Goal: Use online tool/utility

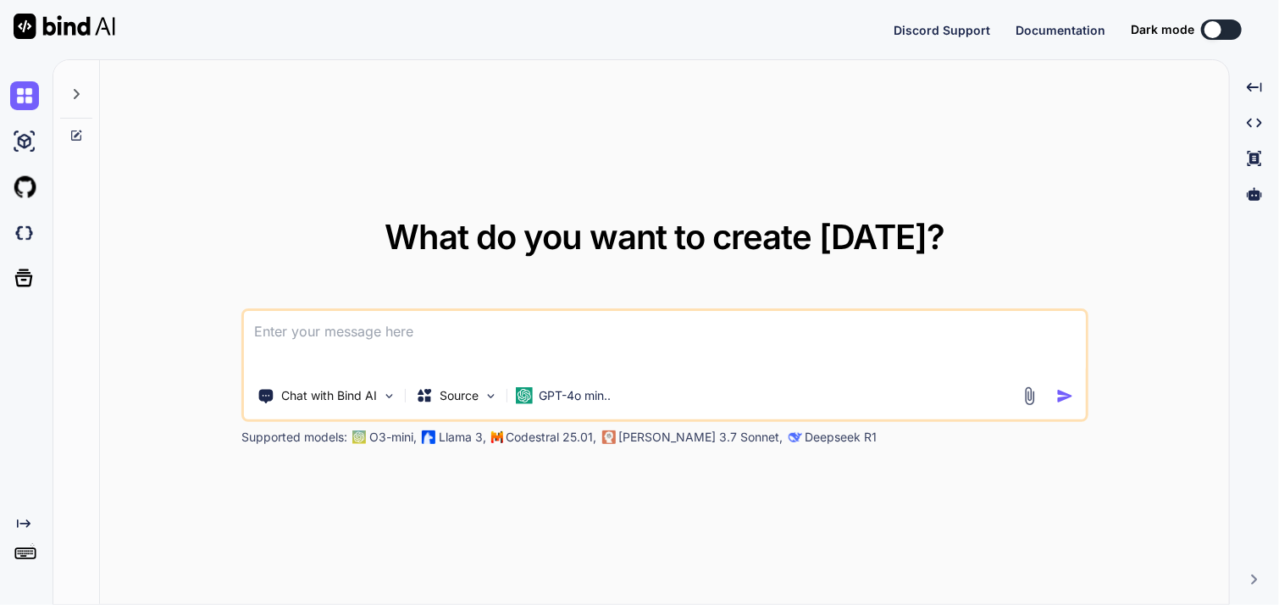
type textarea "x"
click at [365, 336] on textarea at bounding box center [665, 342] width 842 height 63
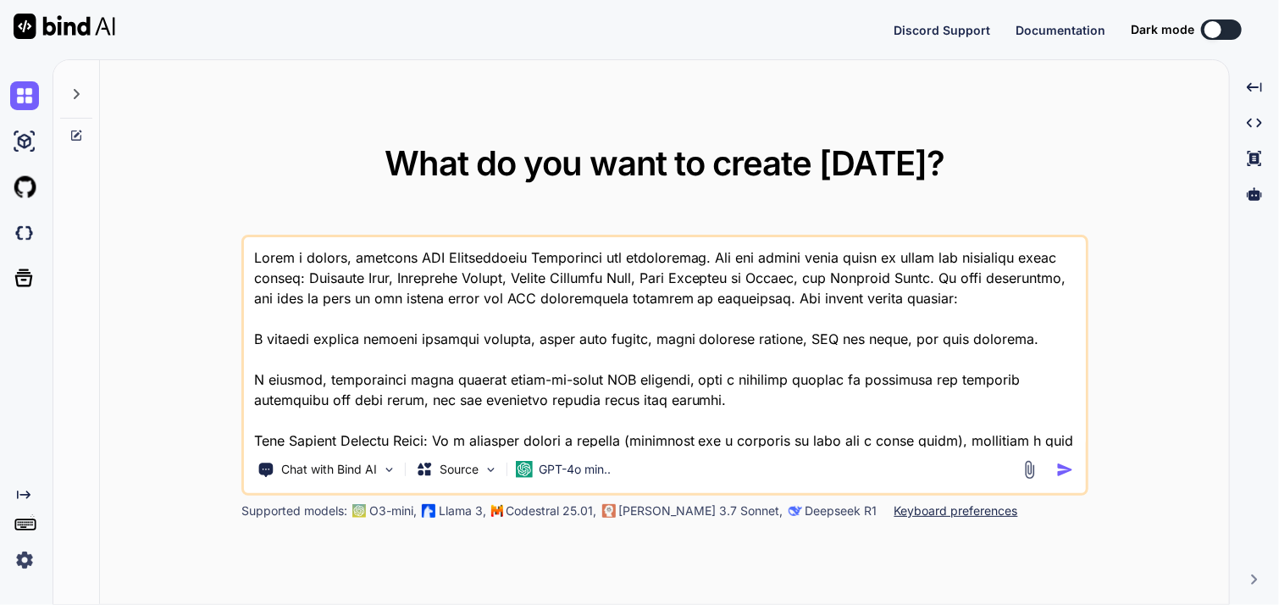
scroll to position [245, 0]
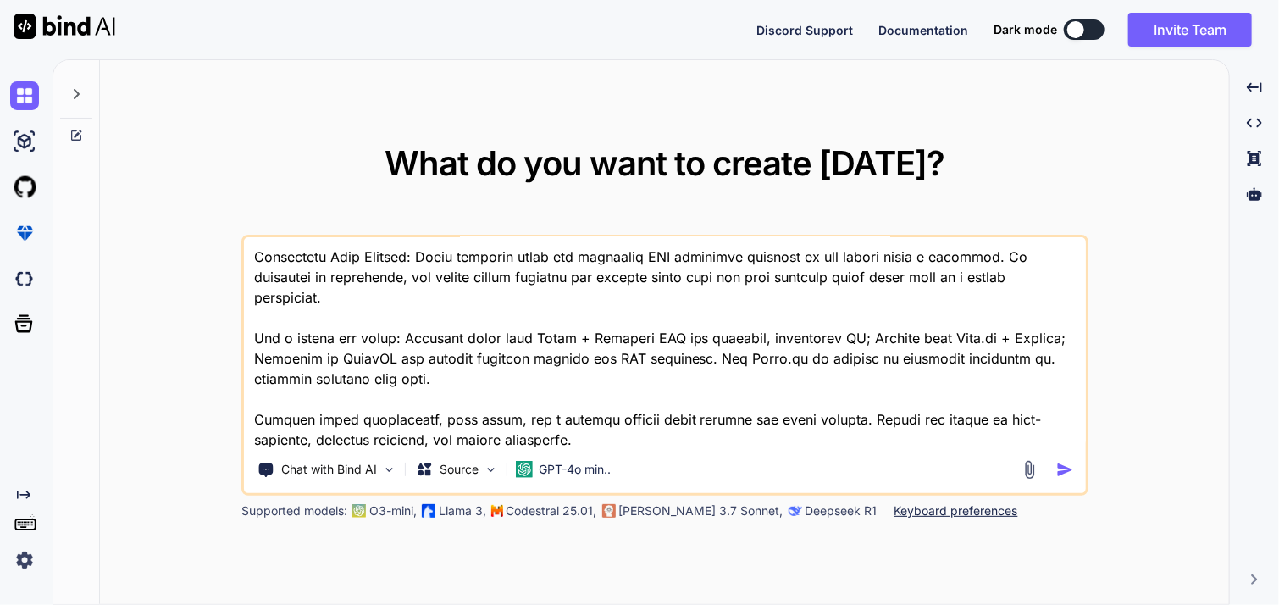
type textarea "Lorem i dolors, ametcons ADI Elitseddoeiu Temporinci utl etdoloremag. Ali eni a…"
click at [1071, 463] on img "button" at bounding box center [1065, 470] width 18 height 18
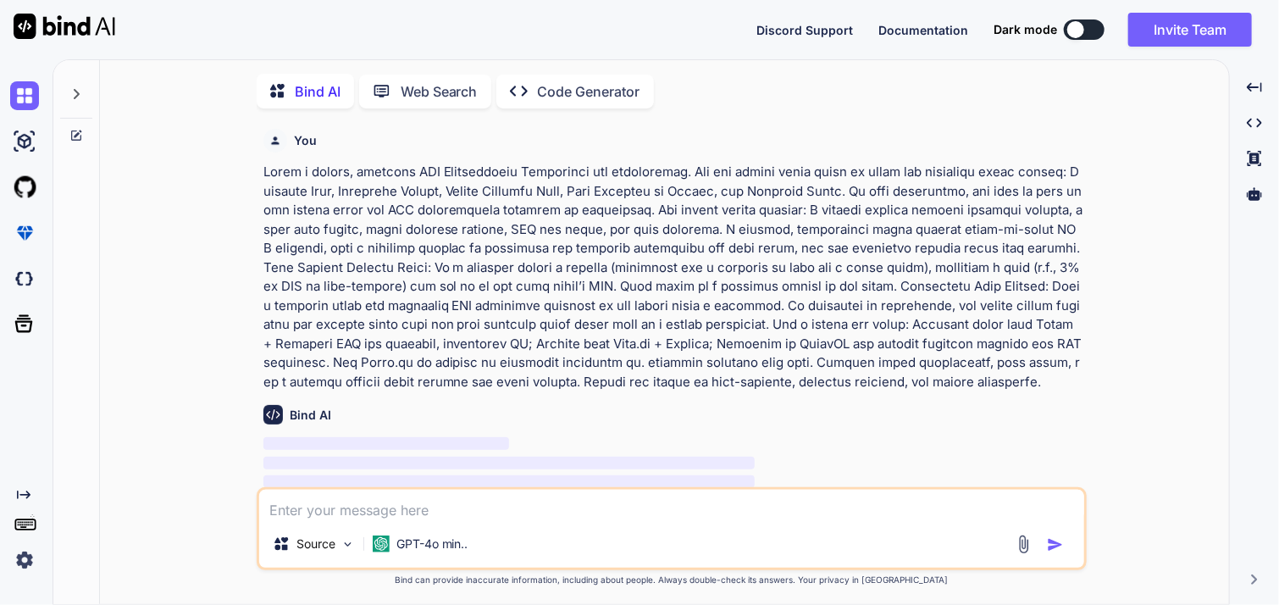
scroll to position [6, 0]
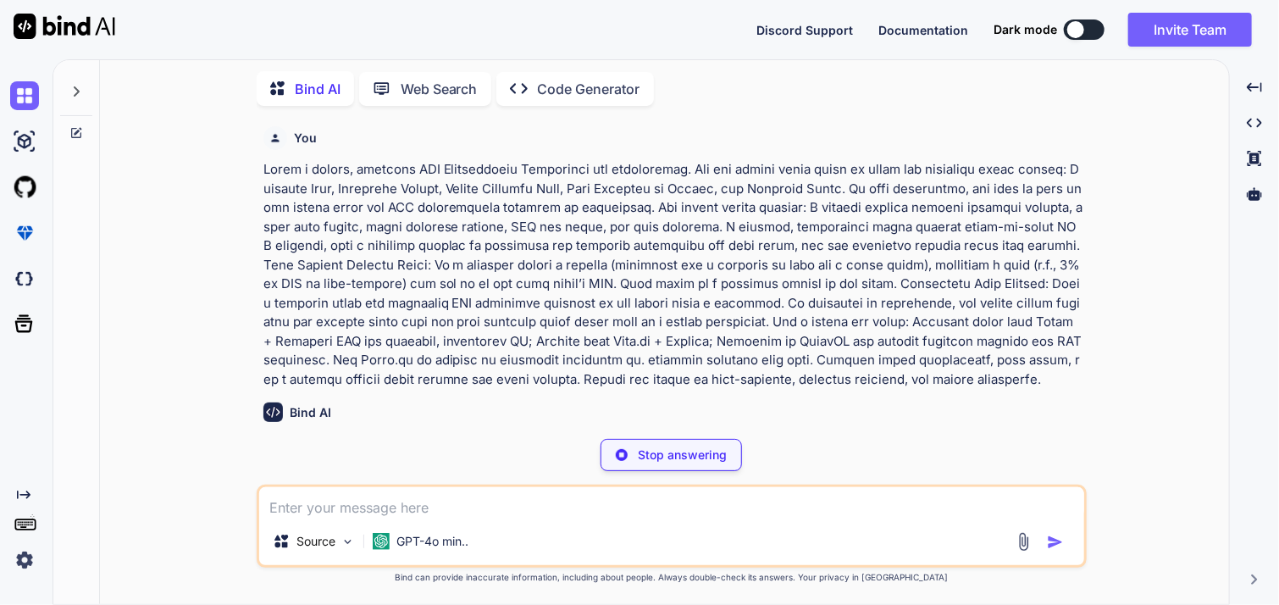
click at [593, 95] on div "Created with Pixso. Code Generator" at bounding box center [575, 89] width 158 height 34
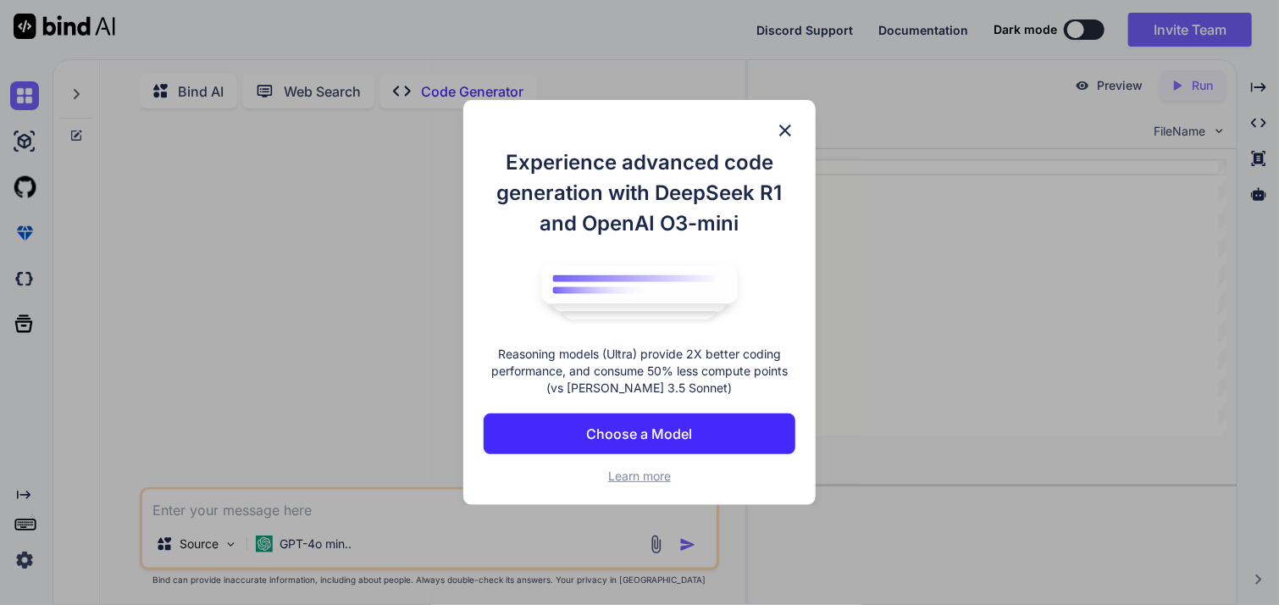
click at [786, 130] on img at bounding box center [785, 130] width 20 height 20
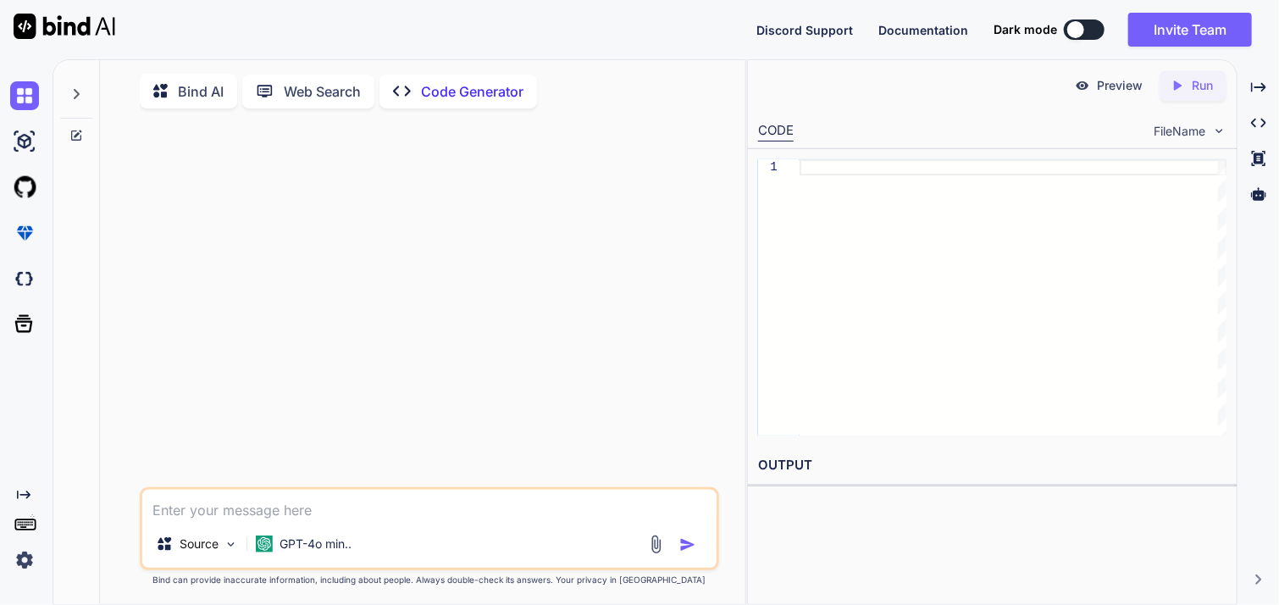
click at [200, 96] on p "Bind AI" at bounding box center [201, 91] width 46 height 20
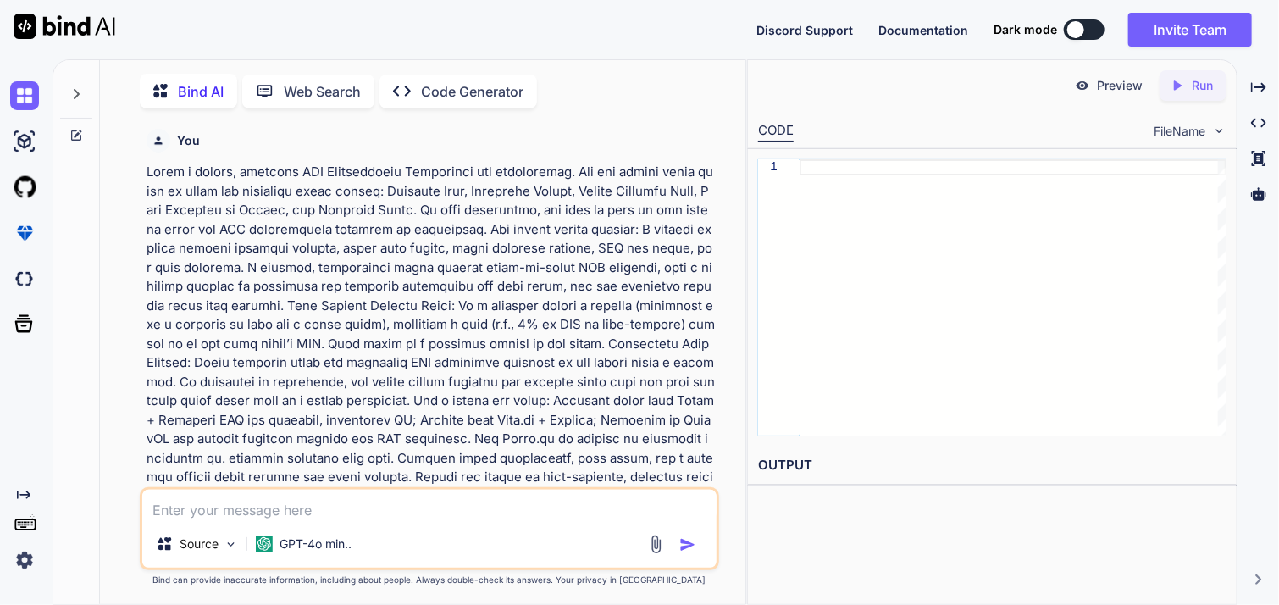
scroll to position [6, 0]
click at [463, 407] on p at bounding box center [431, 331] width 568 height 343
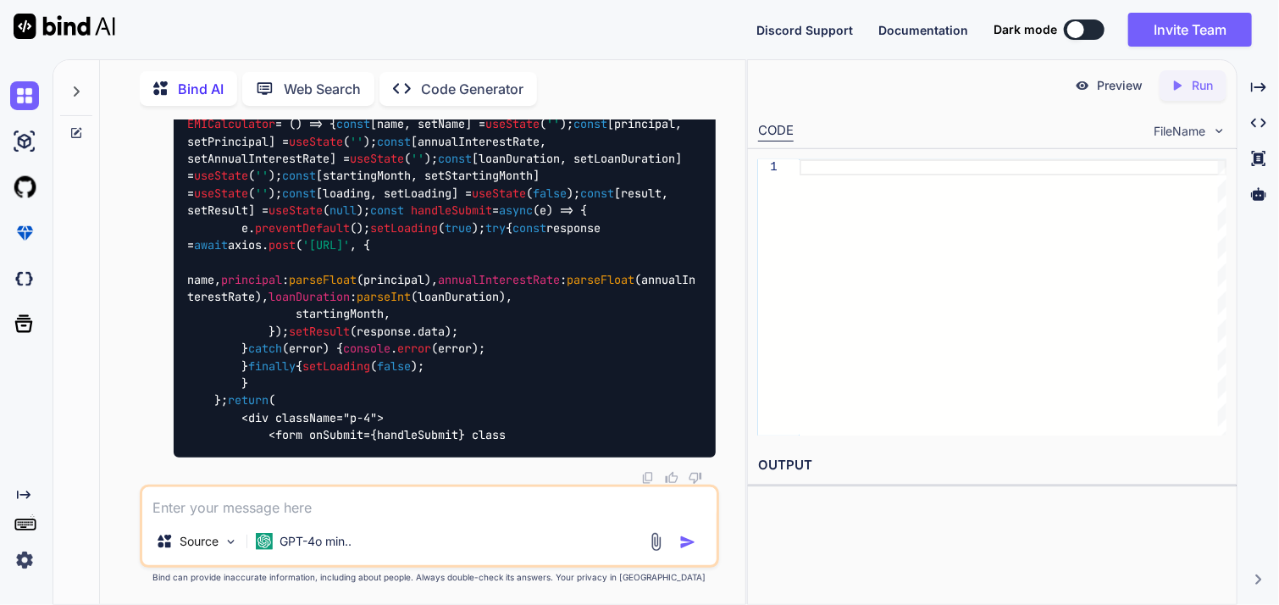
scroll to position [2793, 0]
click at [291, 512] on textarea at bounding box center [428, 502] width 573 height 30
type textarea "can ypu build it and put it in github"
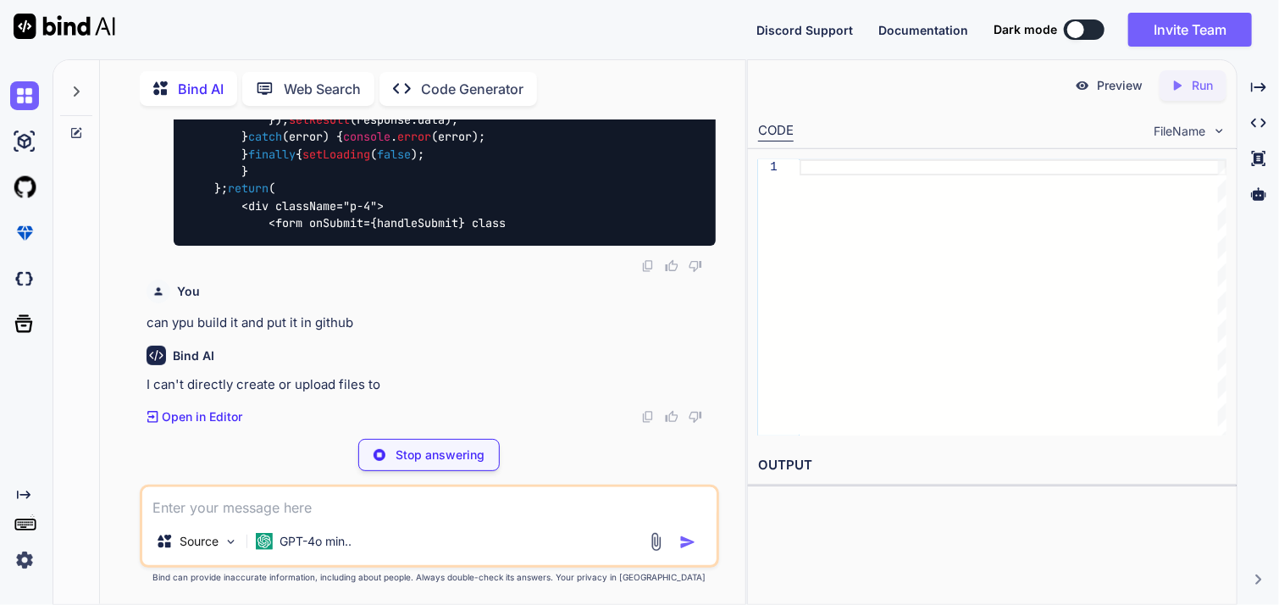
scroll to position [2973, 0]
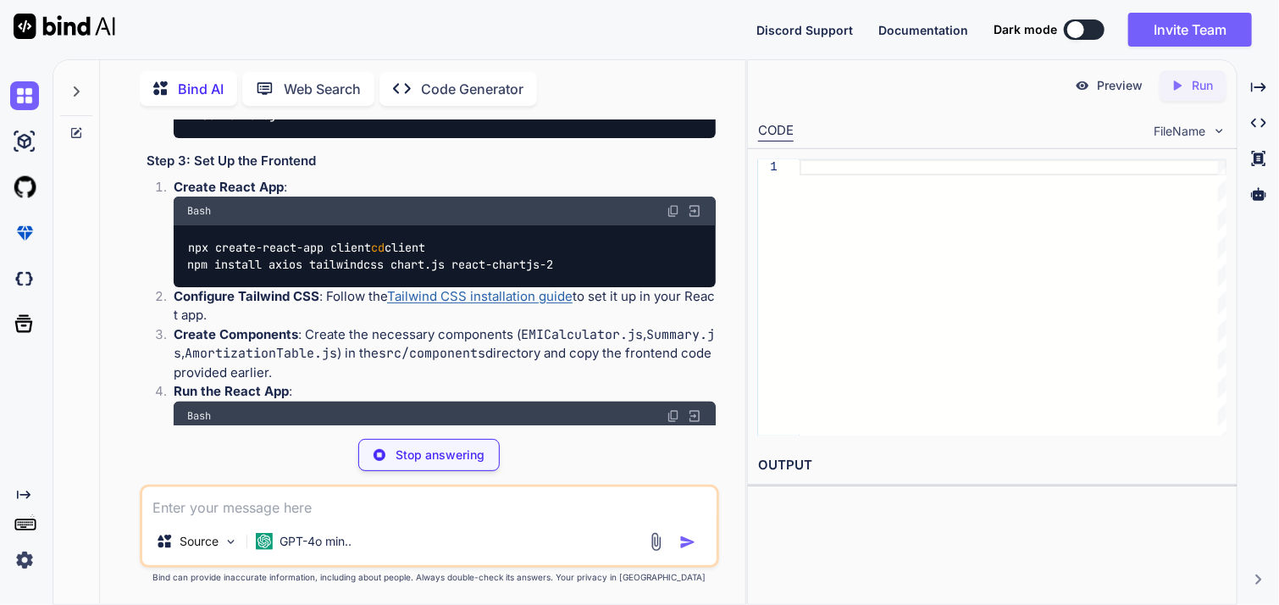
click at [1193, 88] on p "Run" at bounding box center [1202, 85] width 21 height 17
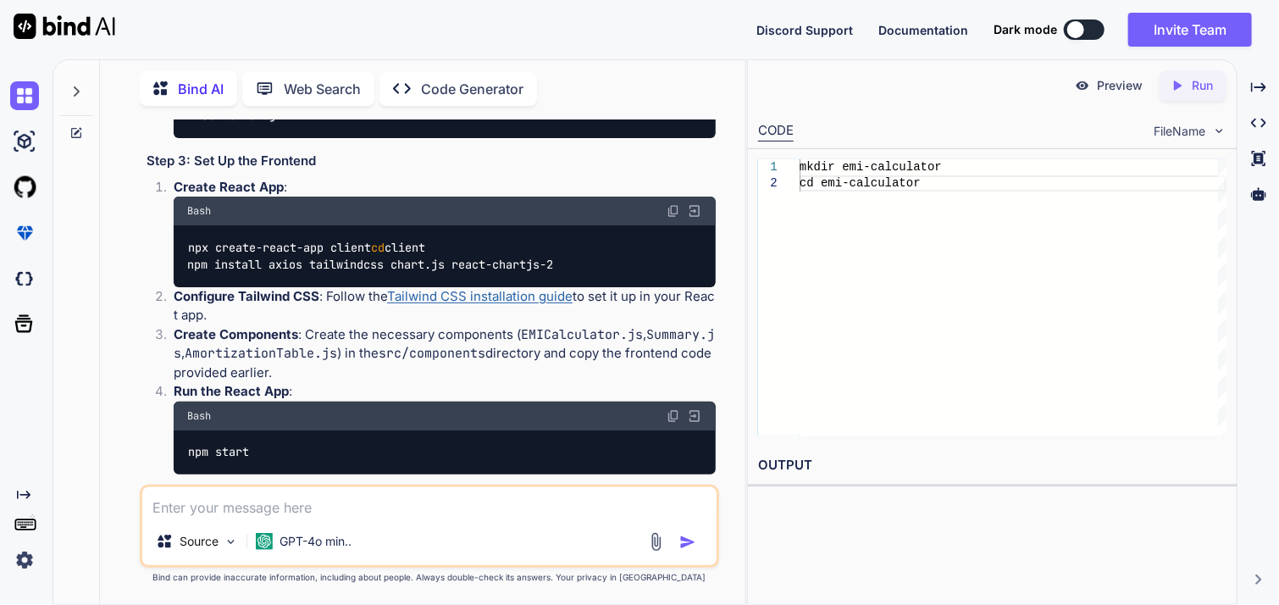
drag, startPoint x: 589, startPoint y: 423, endPoint x: 501, endPoint y: 455, distance: 93.0
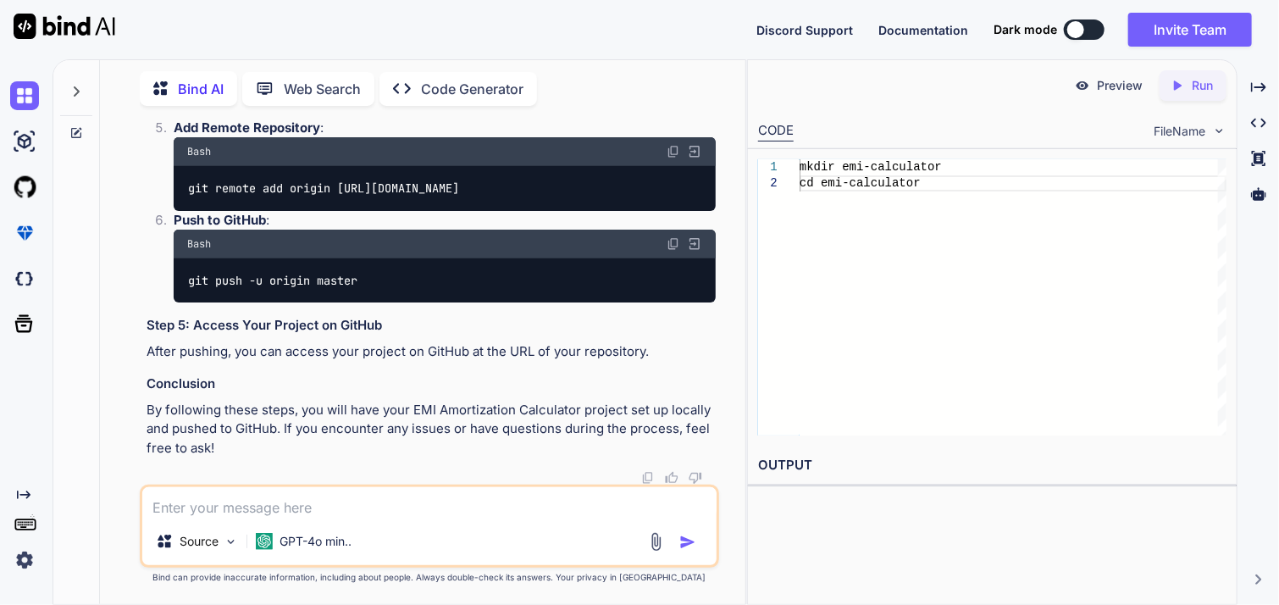
scroll to position [4548, 0]
click at [1178, 91] on icon "Created with Pixso." at bounding box center [1177, 85] width 15 height 15
click at [252, 503] on textarea at bounding box center [428, 502] width 573 height 30
type textarea "can you do front end back end coding and connect to server"
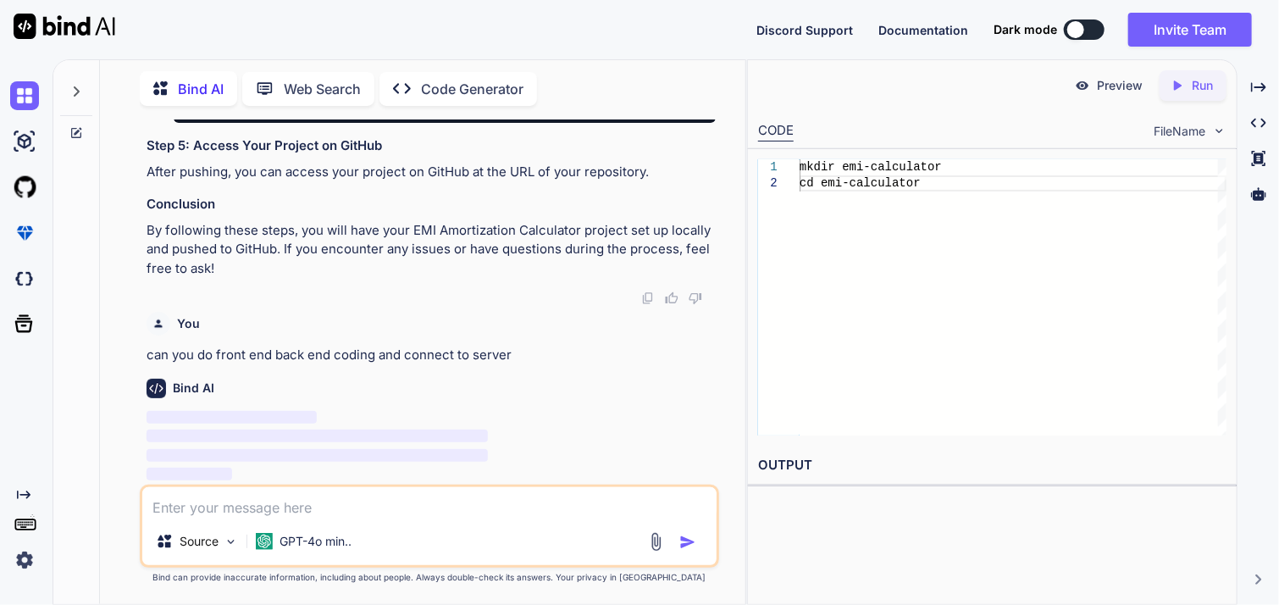
scroll to position [4727, 0]
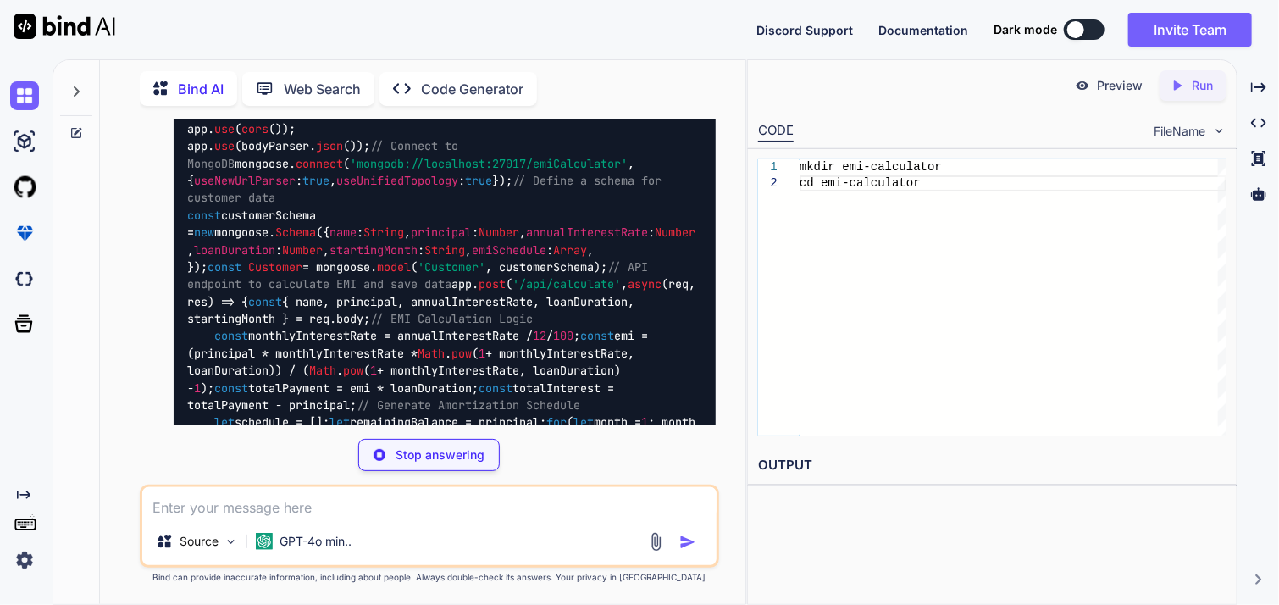
click at [196, 468] on div "Stop answering" at bounding box center [429, 455] width 578 height 32
click at [242, 503] on textarea at bounding box center [428, 502] width 573 height 30
paste textarea "Lorem i dolors, ametcons ADI Elitseddoeiu Temporinci utl etdoloremag. Ali eni a…"
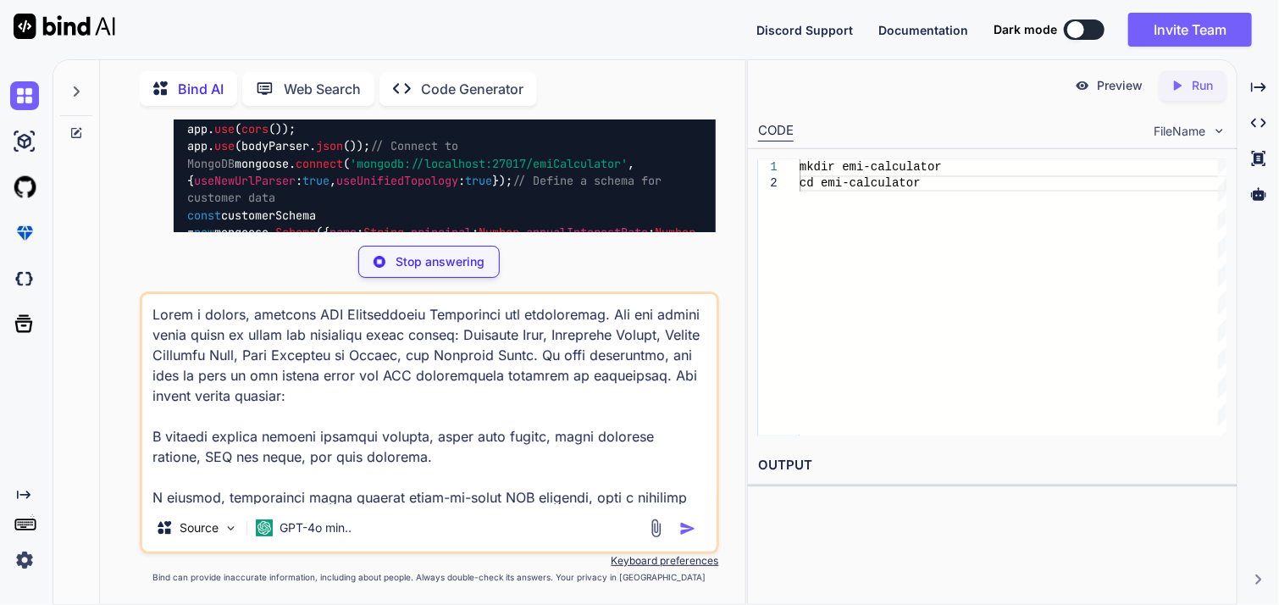
scroll to position [408, 0]
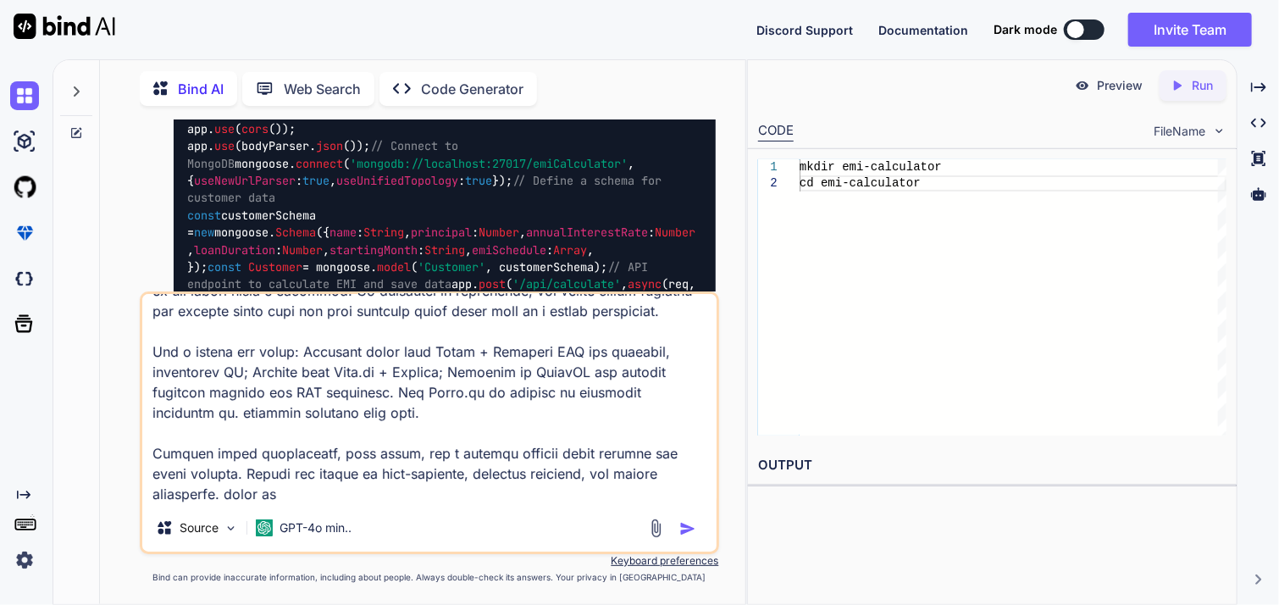
type textarea "Lorem i dolors, ametcons ADI Elitseddoeiu Temporinci utl etdoloremag. Ali eni a…"
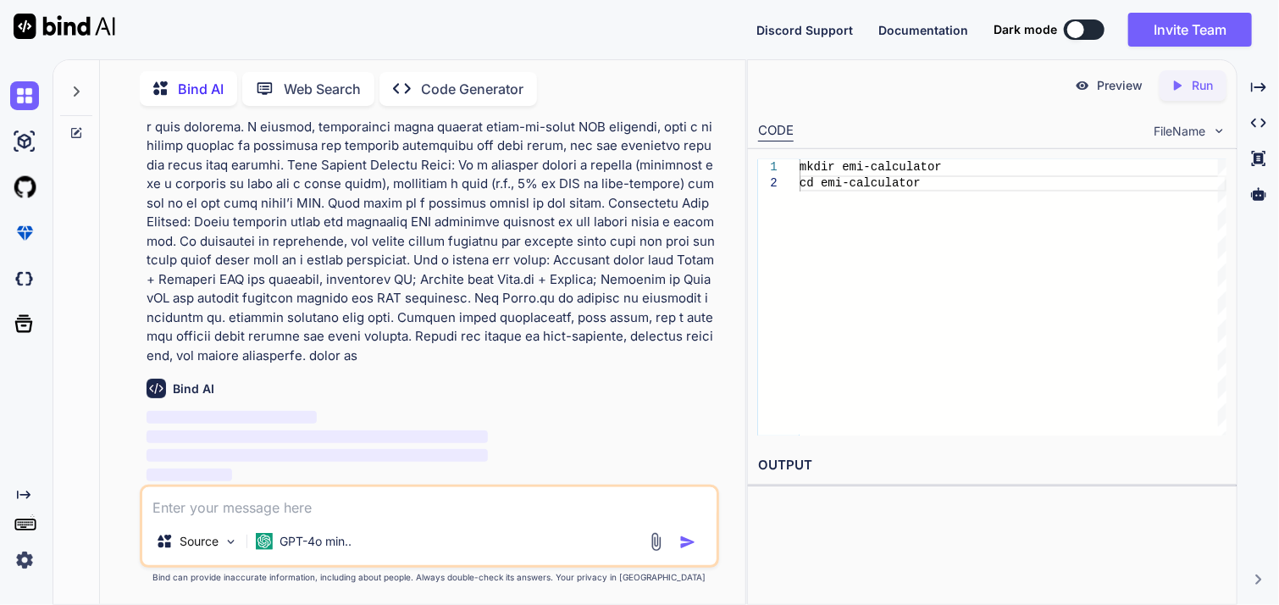
scroll to position [9879, 0]
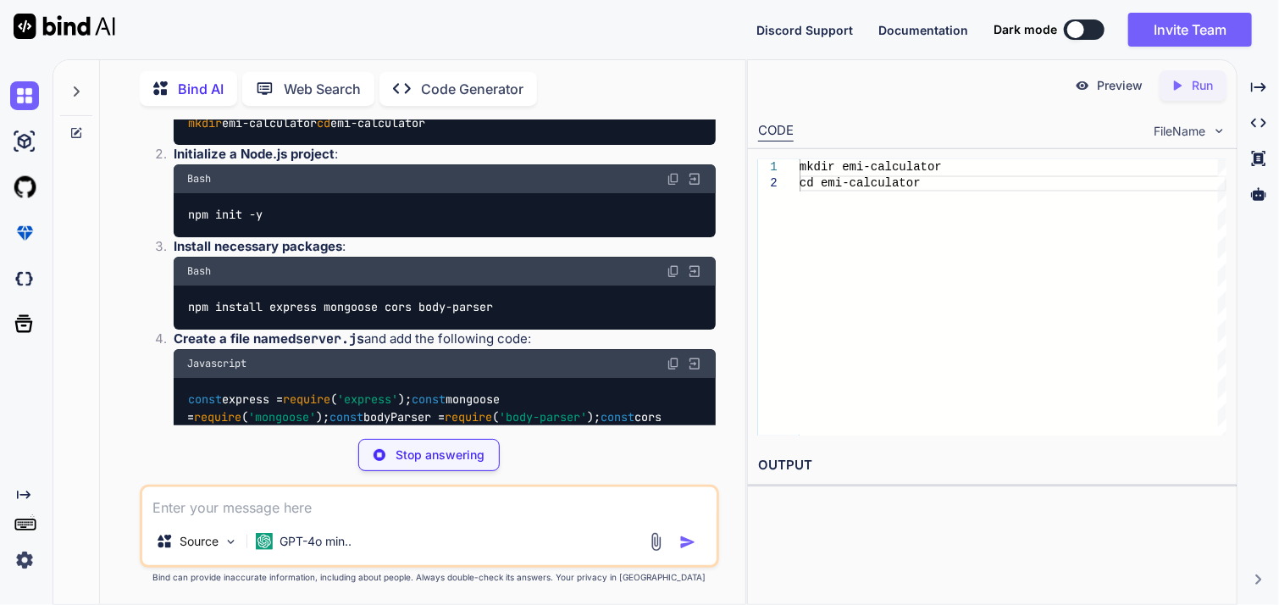
scroll to position [8558, 0]
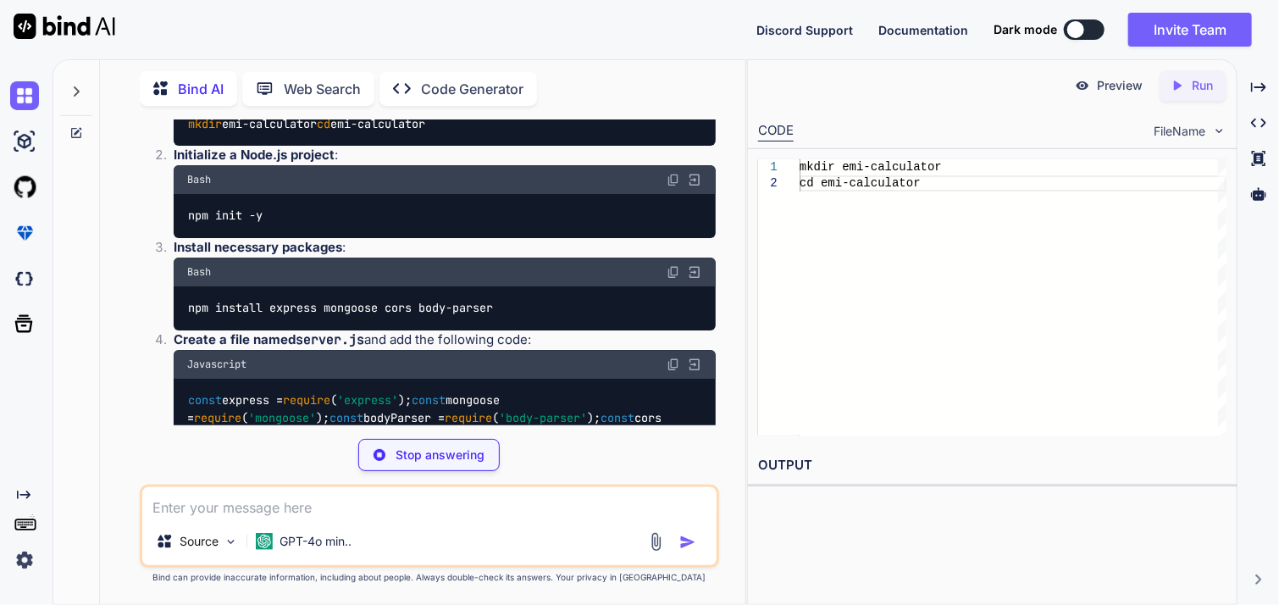
click at [1201, 87] on p "Run" at bounding box center [1202, 85] width 21 height 17
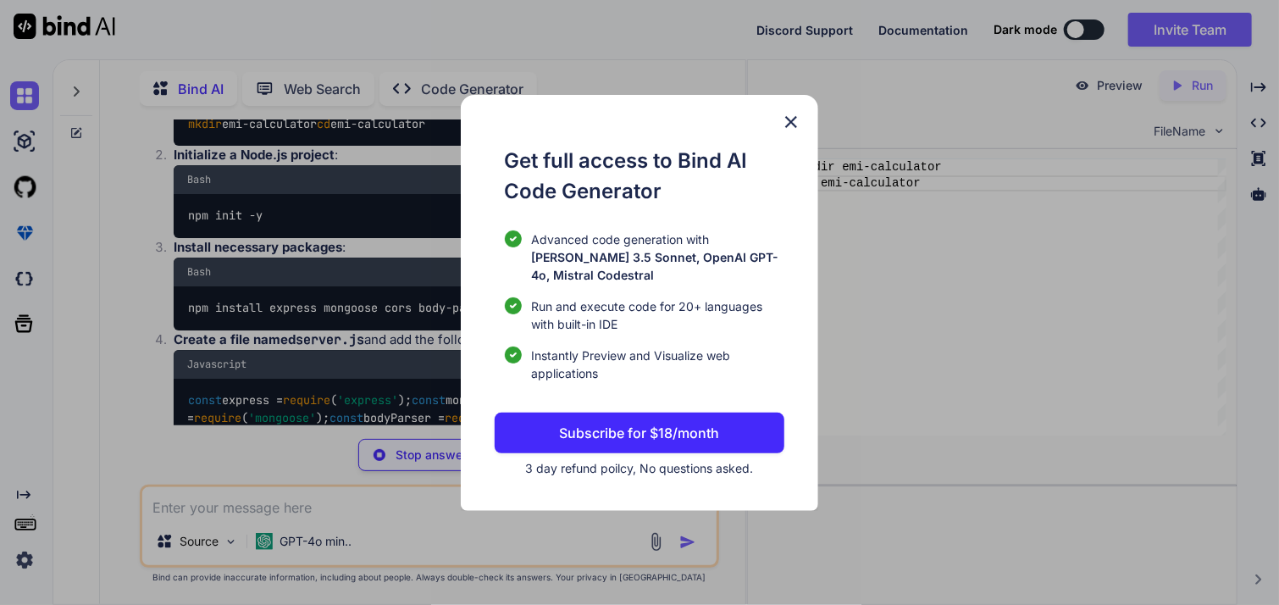
click at [796, 132] on img at bounding box center [791, 122] width 20 height 20
